Goal: Task Accomplishment & Management: Manage account settings

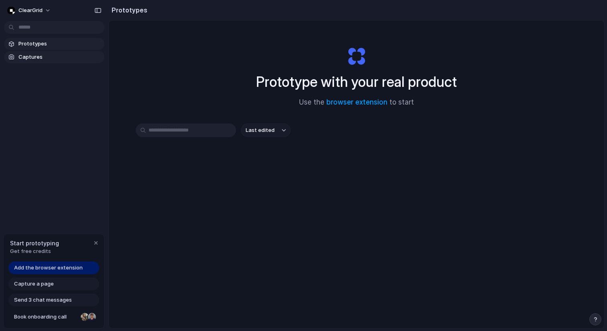
click at [65, 57] on span "Captures" at bounding box center [59, 57] width 83 height 8
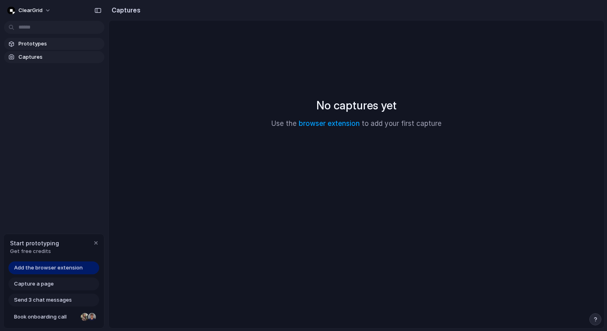
click at [65, 45] on span "Prototypes" at bounding box center [59, 44] width 83 height 8
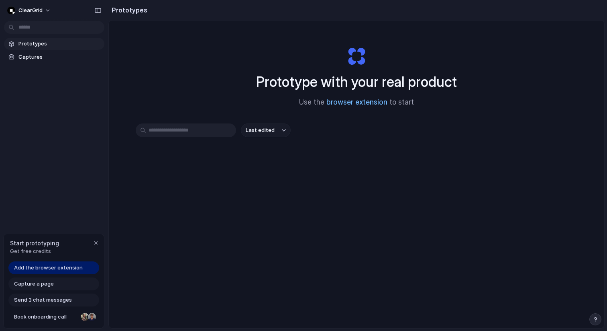
click at [343, 104] on link "browser extension" at bounding box center [357, 102] width 61 height 8
click at [46, 8] on button "ClearGrid" at bounding box center [29, 10] width 51 height 13
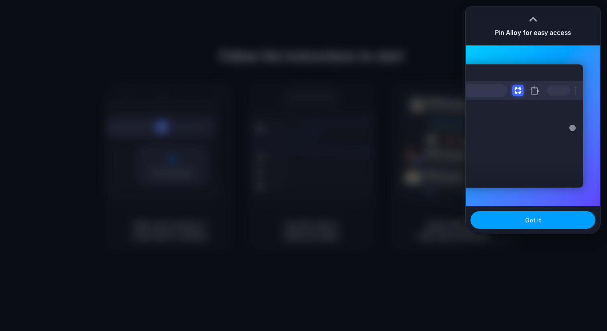
click at [532, 223] on span "Got it" at bounding box center [533, 220] width 16 height 8
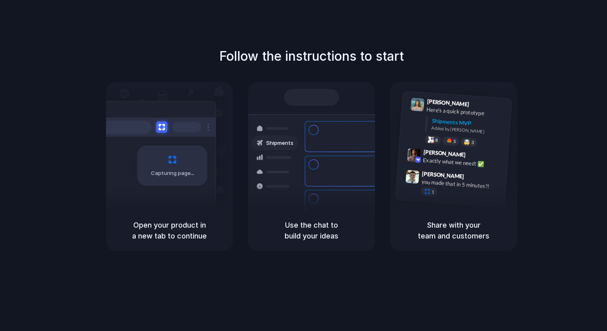
click at [522, 53] on div "Follow the instructions to start Capturing page Open your product in a new tab …" at bounding box center [311, 149] width 607 height 204
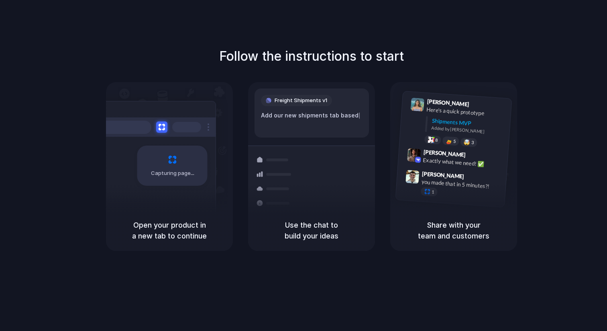
click at [302, 182] on div "Container from Shanghai 40ft • ETA Dec 28 • In transit Express delivery to NYC …" at bounding box center [341, 202] width 85 height 112
click at [344, 221] on h5 "Use the chat to build your ideas" at bounding box center [312, 230] width 108 height 22
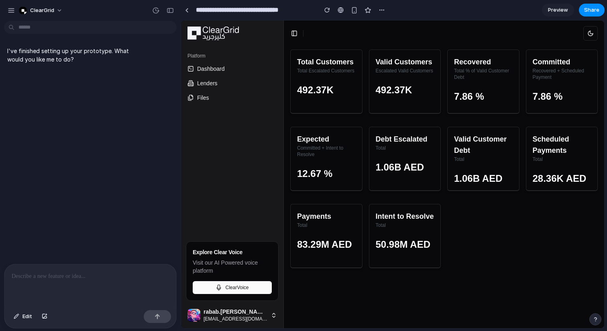
click at [91, 61] on p "I've finished setting up your prototype. What would you like me to do?" at bounding box center [74, 55] width 134 height 17
click at [96, 274] on p at bounding box center [90, 276] width 157 height 10
click at [68, 278] on p at bounding box center [90, 276] width 157 height 10
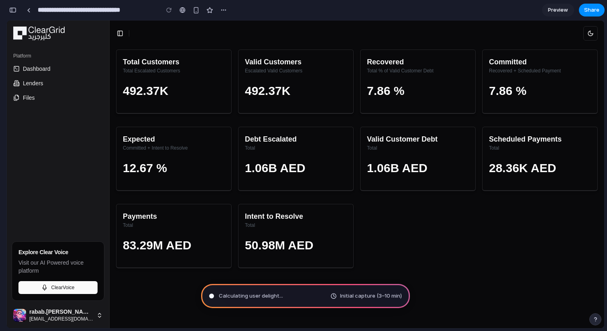
type input "**********"
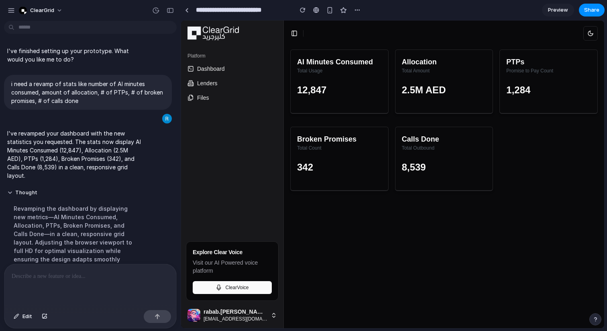
scroll to position [80, 0]
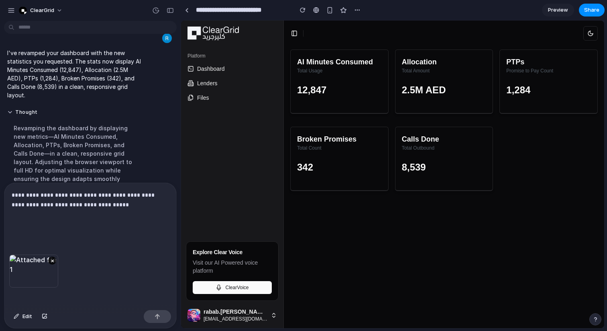
click at [90, 228] on p "**********" at bounding box center [90, 209] width 157 height 39
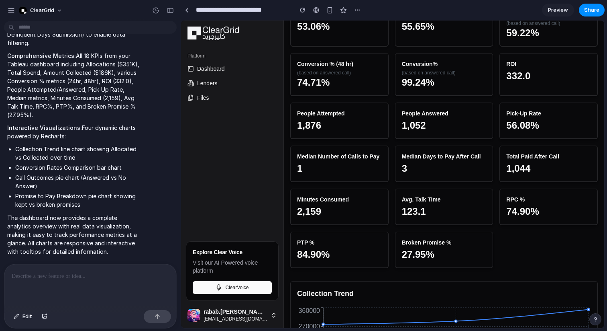
scroll to position [0, 0]
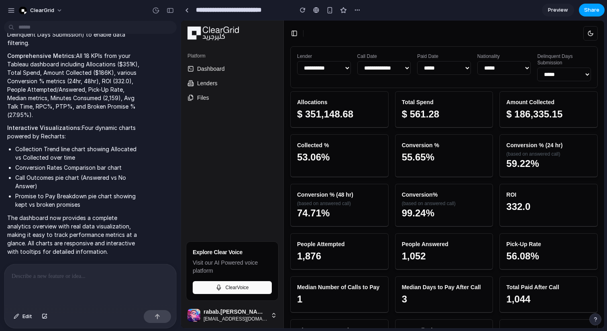
click at [588, 11] on span "Share" at bounding box center [592, 10] width 15 height 8
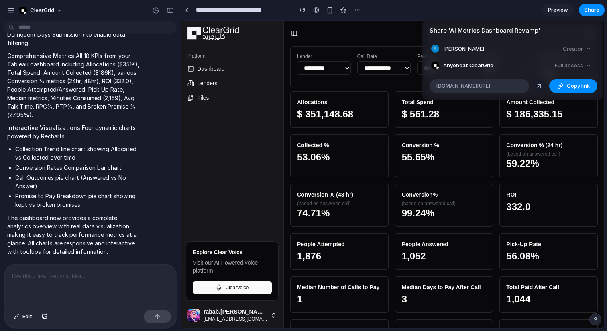
click at [538, 86] on div at bounding box center [539, 85] width 7 height 7
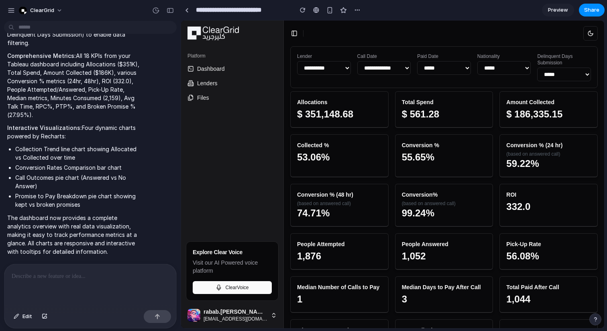
click at [105, 282] on div "Share ' AI Metrics Dashboard Revamp ' Rabab Abbas Creator Anyone at ClearGrid F…" at bounding box center [303, 165] width 607 height 331
click at [93, 275] on p at bounding box center [90, 276] width 157 height 10
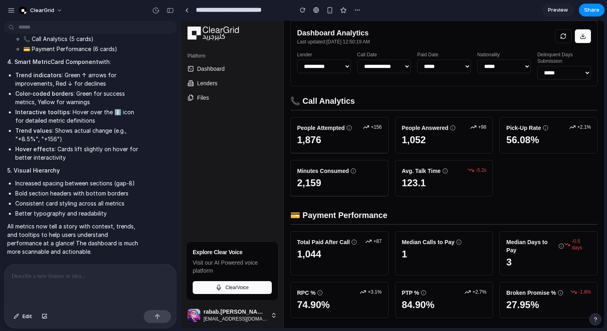
scroll to position [65, 0]
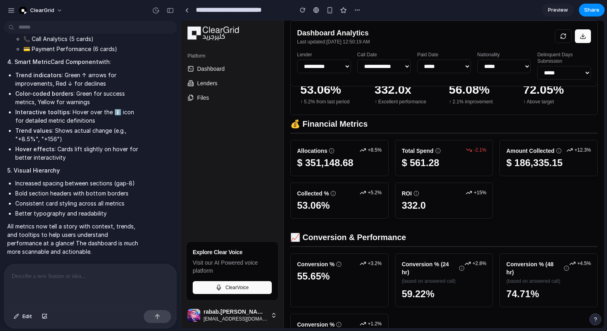
click at [580, 37] on icon at bounding box center [583, 36] width 6 height 6
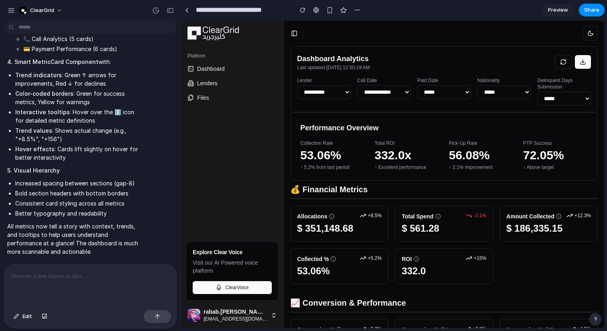
click at [561, 14] on link "Preview" at bounding box center [558, 10] width 32 height 13
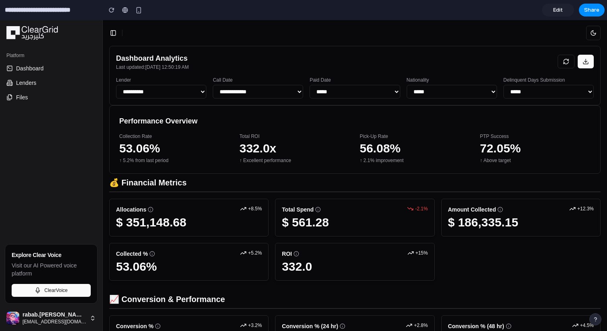
click at [562, 12] on span "Edit" at bounding box center [559, 10] width 10 height 8
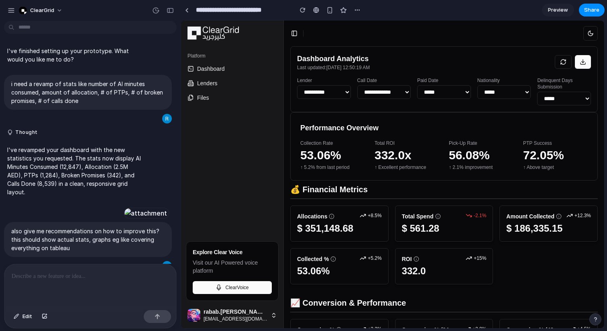
scroll to position [851, 0]
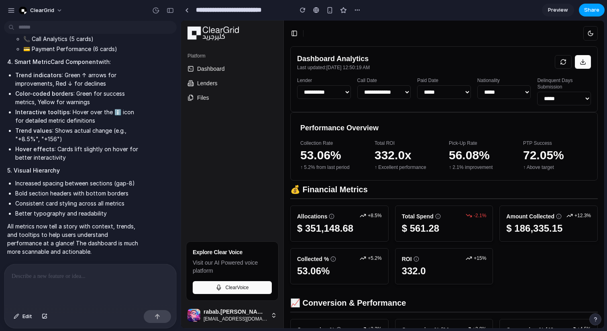
click at [597, 8] on span "Share" at bounding box center [592, 10] width 15 height 8
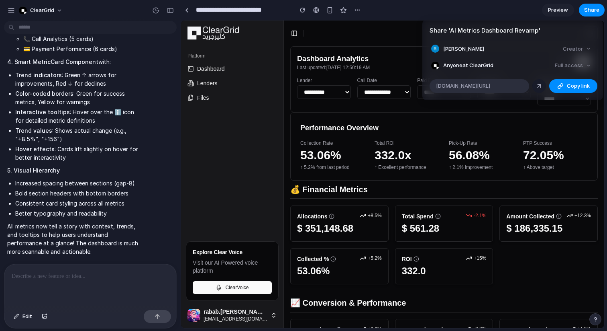
click at [536, 85] on div at bounding box center [539, 85] width 7 height 7
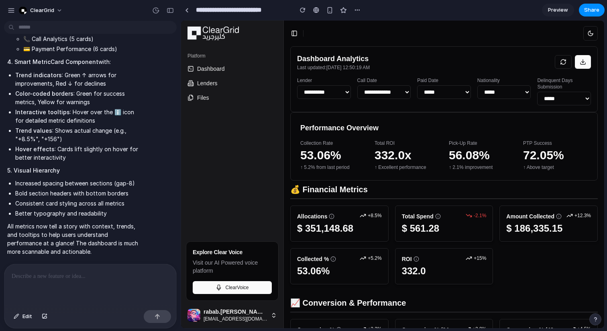
click at [104, 185] on div "Share ' AI Metrics Dashboard Revamp ' Rabab Abbas Creator Anyone at ClearGrid F…" at bounding box center [303, 165] width 607 height 331
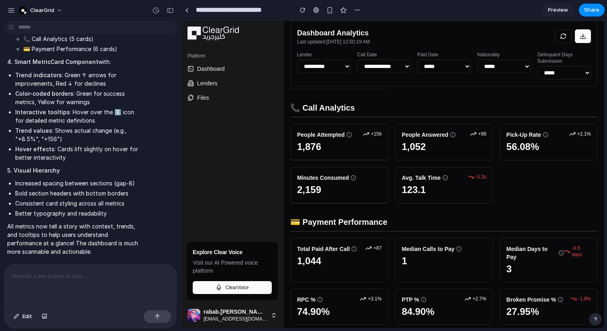
scroll to position [121, 0]
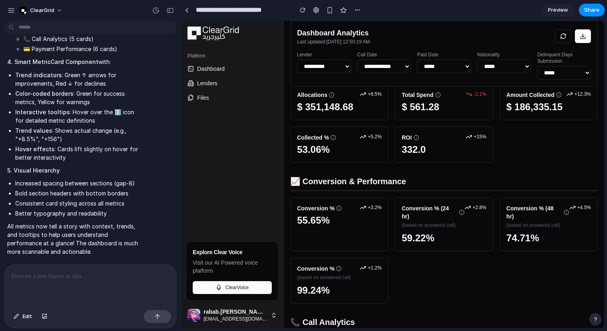
click at [558, 10] on span "Preview" at bounding box center [558, 10] width 20 height 8
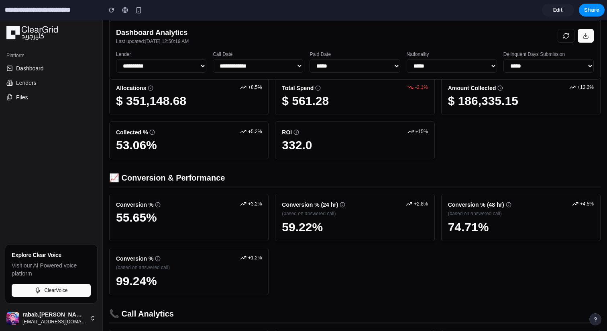
click at [337, 57] on div "Paid Date *****" at bounding box center [355, 62] width 90 height 22
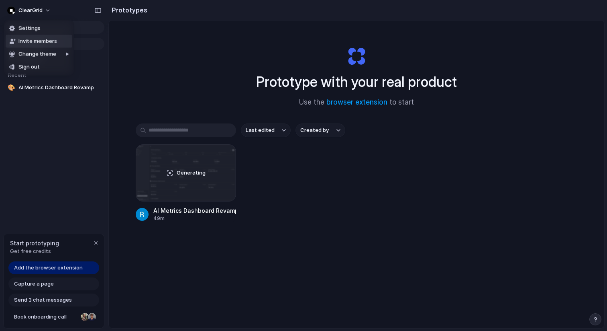
click at [33, 41] on span "Invite members" at bounding box center [37, 41] width 39 height 8
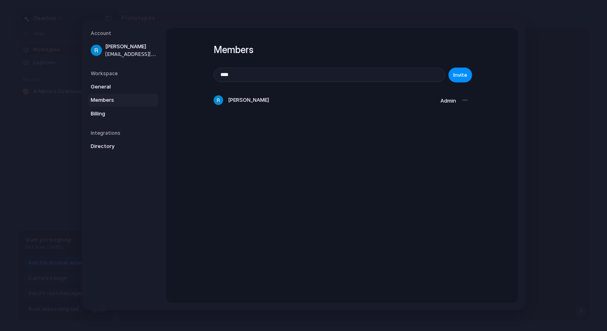
type input "**********"
click at [453, 76] on button "Invite" at bounding box center [461, 74] width 24 height 15
click at [297, 78] on input "**********" at bounding box center [329, 75] width 231 height 14
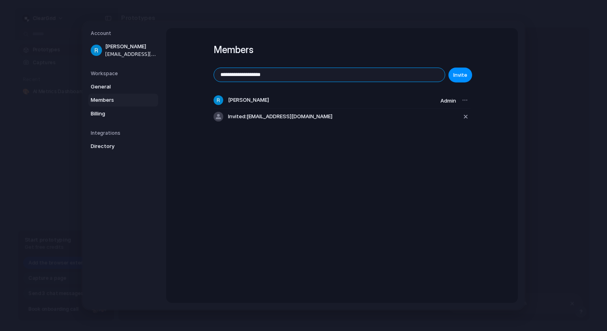
click at [297, 78] on input "**********" at bounding box center [329, 75] width 231 height 14
type input "**********"
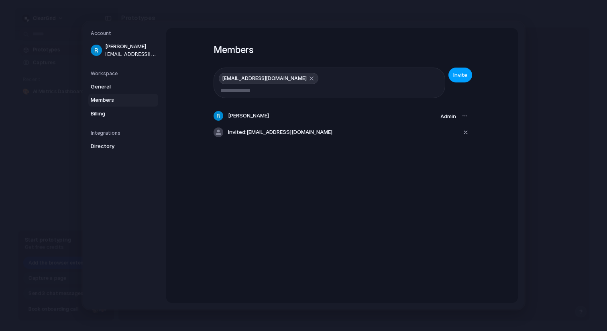
click at [463, 76] on span "Invite" at bounding box center [461, 75] width 14 height 8
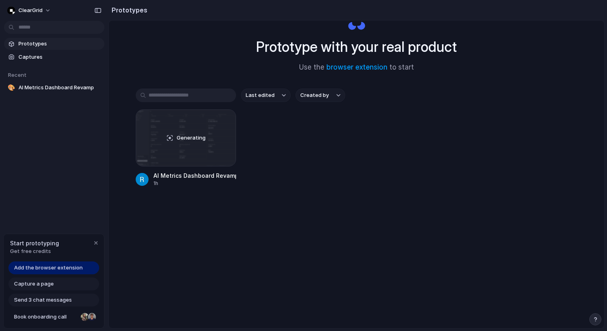
scroll to position [43, 0]
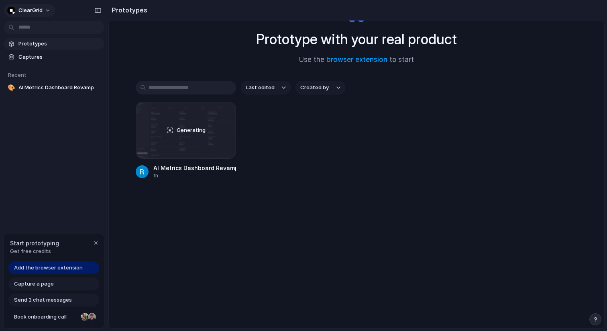
click at [37, 12] on span "ClearGrid" at bounding box center [30, 10] width 24 height 8
click at [33, 29] on span "Settings" at bounding box center [29, 29] width 22 height 8
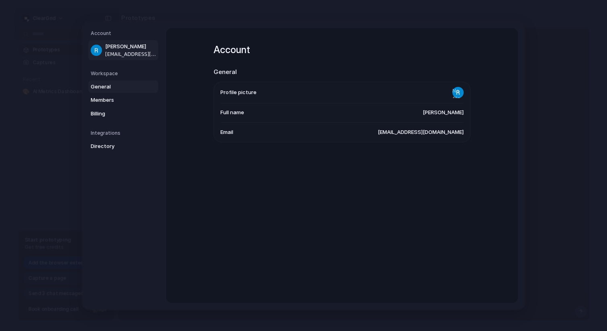
click at [114, 83] on span "General" at bounding box center [116, 87] width 51 height 8
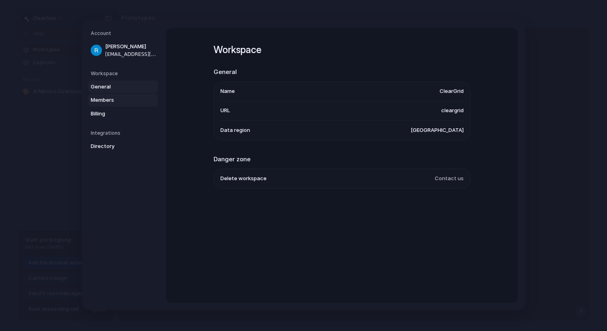
click at [114, 102] on span "Members" at bounding box center [116, 100] width 51 height 8
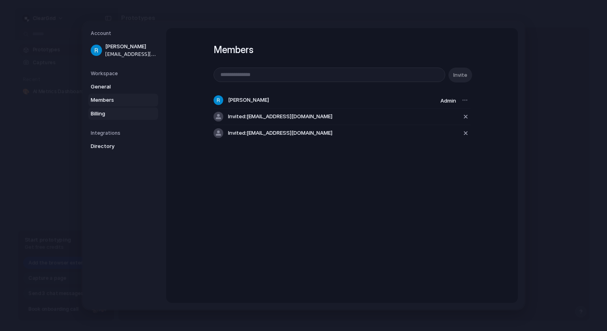
click at [112, 111] on span "Billing" at bounding box center [116, 114] width 51 height 8
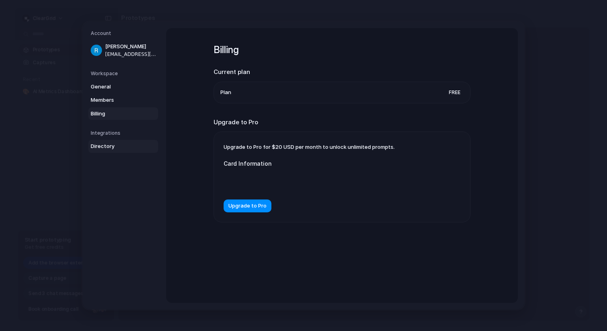
click at [115, 144] on span "Directory" at bounding box center [116, 146] width 51 height 8
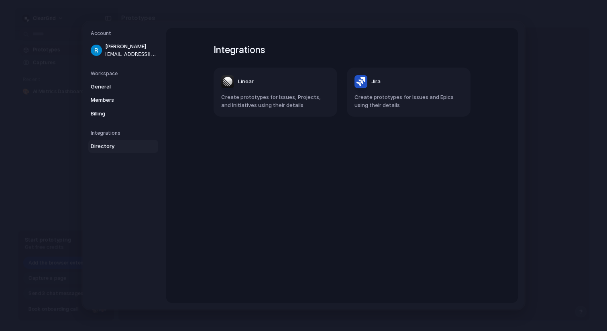
drag, startPoint x: 551, startPoint y: 89, endPoint x: 474, endPoint y: 88, distance: 76.3
click at [483, 88] on div "Account Rabab Abbas rabab.abbas@cleargrid.co Workspace General Members Billing …" at bounding box center [303, 165] width 607 height 331
click at [422, 95] on span "Create prototypes for Issues and Epics using their details" at bounding box center [409, 101] width 108 height 16
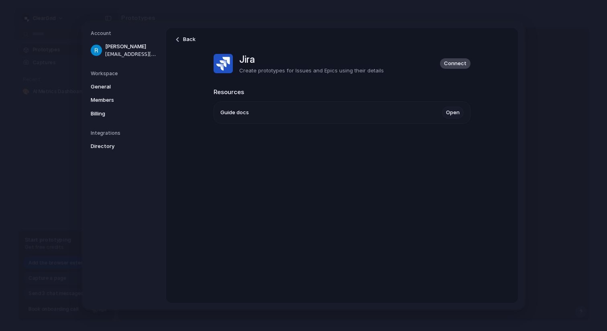
click at [455, 111] on link "Open" at bounding box center [453, 112] width 22 height 12
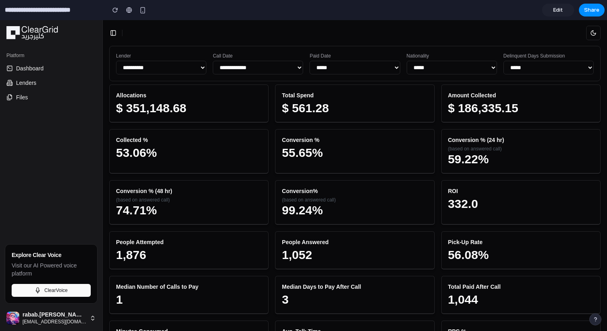
click at [176, 114] on h2 "$ 351,148.68" at bounding box center [189, 108] width 146 height 14
click at [183, 76] on div "**********" at bounding box center [355, 63] width 492 height 35
click at [183, 69] on select "**********" at bounding box center [161, 68] width 90 height 14
click at [338, 64] on select "*****" at bounding box center [355, 68] width 90 height 14
click at [310, 61] on select "*****" at bounding box center [355, 68] width 90 height 14
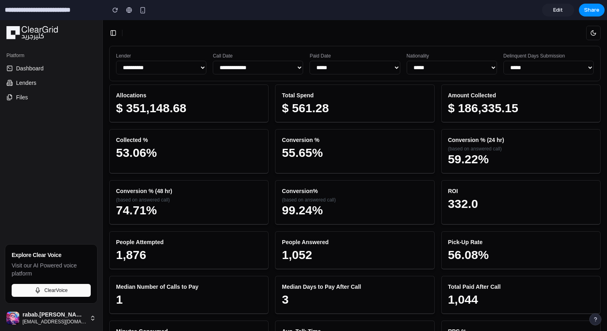
click at [265, 147] on div "Collected % 53.06%" at bounding box center [188, 151] width 159 height 45
click at [585, 14] on button "Share" at bounding box center [592, 10] width 26 height 13
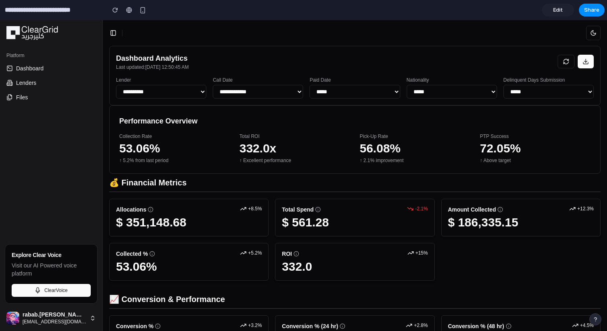
click at [312, 21] on header at bounding box center [355, 33] width 505 height 26
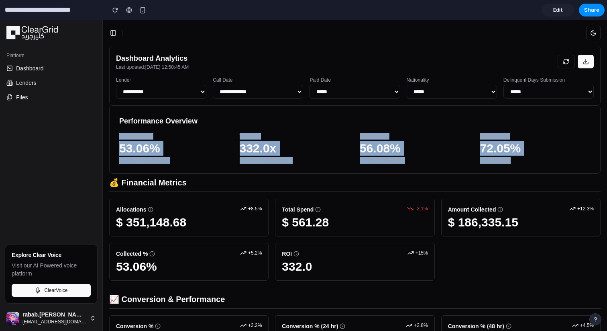
drag, startPoint x: 517, startPoint y: 159, endPoint x: 491, endPoint y: 118, distance: 49.4
click at [491, 118] on div "Performance Overview Collection Rate 53.06% ↑ 5.2% from last period Total ROI 3…" at bounding box center [355, 139] width 492 height 68
click at [491, 118] on h3 "Performance Overview" at bounding box center [355, 120] width 472 height 11
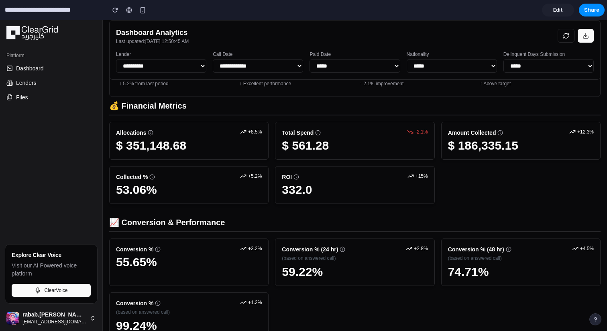
scroll to position [81, 0]
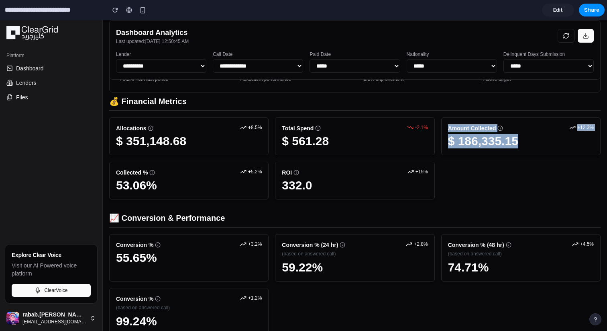
drag, startPoint x: 518, startPoint y: 192, endPoint x: 472, endPoint y: 112, distance: 92.5
click at [472, 112] on div "💰 Financial Metrics Allocations +8.5% $ 351,148.68 Total Spend -2.1% $ 561.28 A…" at bounding box center [355, 148] width 492 height 104
click at [469, 191] on div "Allocations +8.5% $ 351,148.68 Total Spend -2.1% $ 561.28 Amount Collected +12.…" at bounding box center [355, 158] width 492 height 82
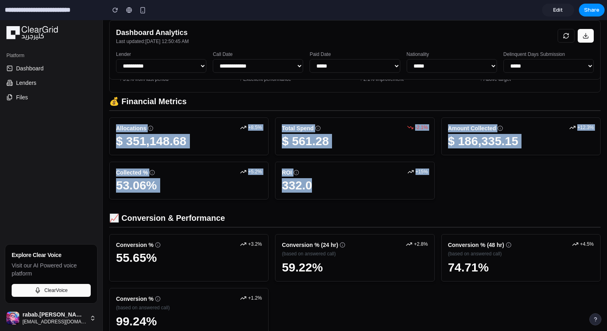
drag, startPoint x: 478, startPoint y: 200, endPoint x: 438, endPoint y: 102, distance: 105.4
click at [438, 102] on div "💰 Financial Metrics Allocations +8.5% $ 351,148.68 Total Spend -2.1% $ 561.28 A…" at bounding box center [355, 332] width 492 height 480
click at [479, 188] on div "Allocations +8.5% $ 351,148.68 Total Spend -2.1% $ 561.28 Amount Collected +12.…" at bounding box center [355, 158] width 492 height 82
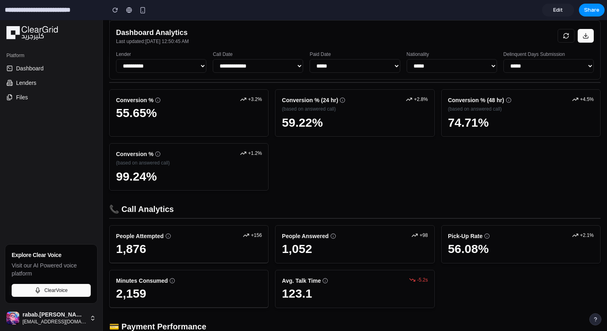
scroll to position [216, 0]
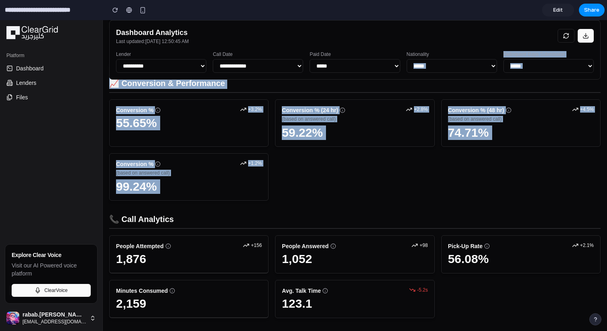
drag, startPoint x: 485, startPoint y: 209, endPoint x: 460, endPoint y: 78, distance: 133.7
click at [463, 173] on div "Conversion % +3.2% 55.65% Conversion % (24 hr) +2.8% (based on answered call) 5…" at bounding box center [355, 149] width 492 height 101
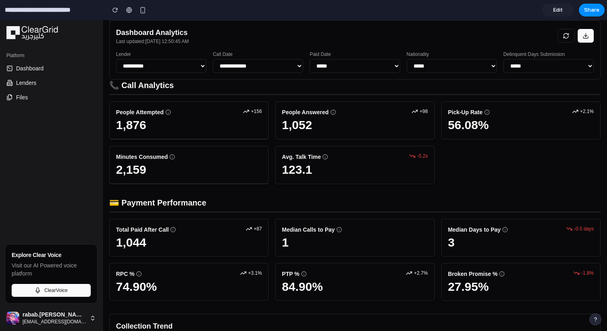
scroll to position [347, 0]
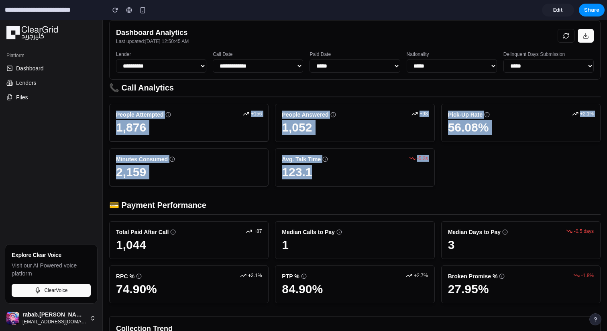
drag, startPoint x: 464, startPoint y: 176, endPoint x: 429, endPoint y: 92, distance: 91.3
click at [429, 92] on div "📞 Call Analytics People Attempted +156 1,876 People Answered +98 1,052 Pick-Up …" at bounding box center [355, 134] width 492 height 104
click at [473, 172] on div "People Attempted +156 1,876 People Answered +98 1,052 Pick-Up Rate +2.1% 56.08%…" at bounding box center [355, 145] width 492 height 83
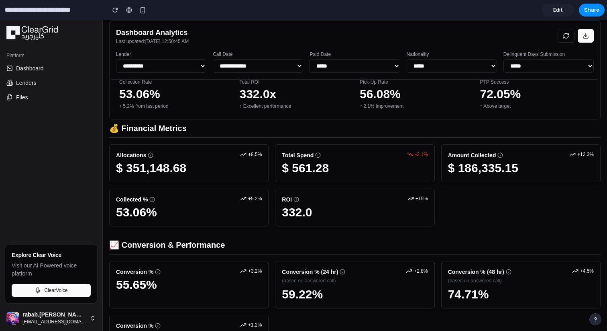
scroll to position [0, 0]
